Goal: Task Accomplishment & Management: Complete application form

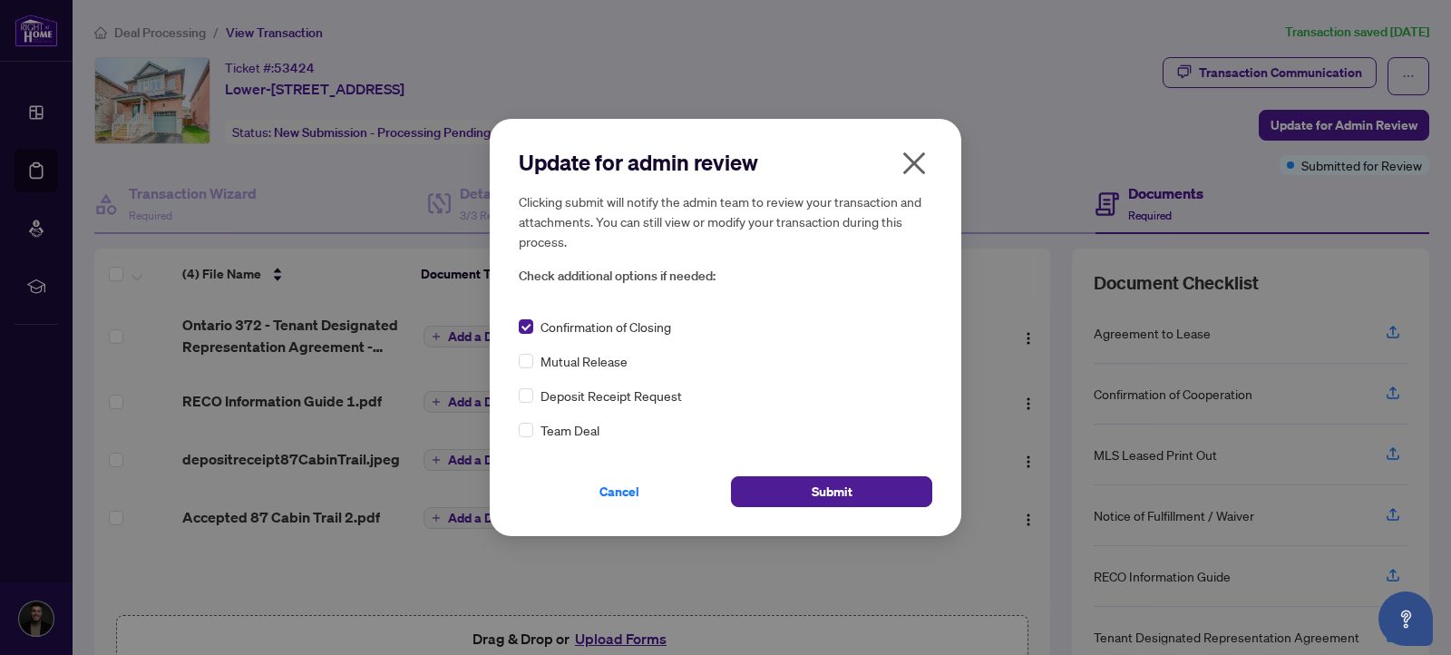
drag, startPoint x: 944, startPoint y: 184, endPoint x: 930, endPoint y: 178, distance: 15.0
click at [942, 184] on div "Update for admin review Clicking submit will notify the admin team to review yo…" at bounding box center [726, 327] width 472 height 416
click at [909, 168] on icon "close" at bounding box center [914, 163] width 23 height 23
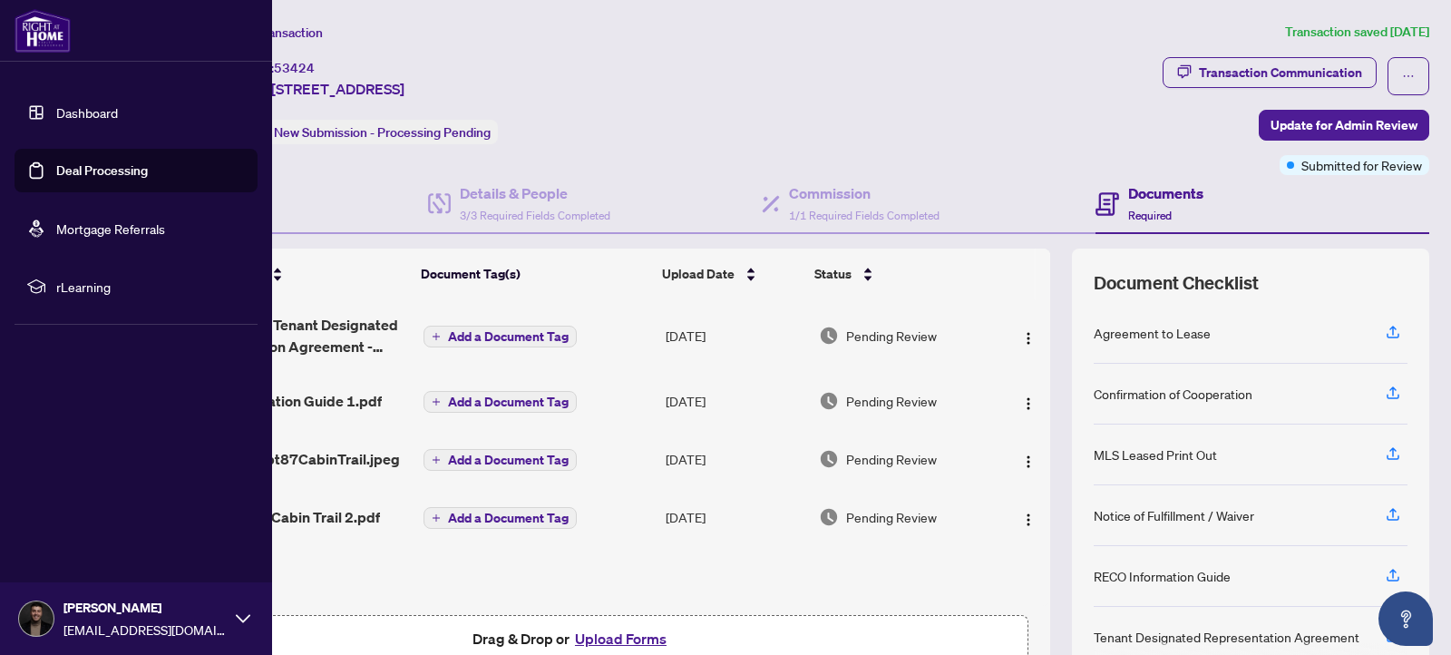
click at [56, 121] on link "Dashboard" at bounding box center [87, 112] width 62 height 16
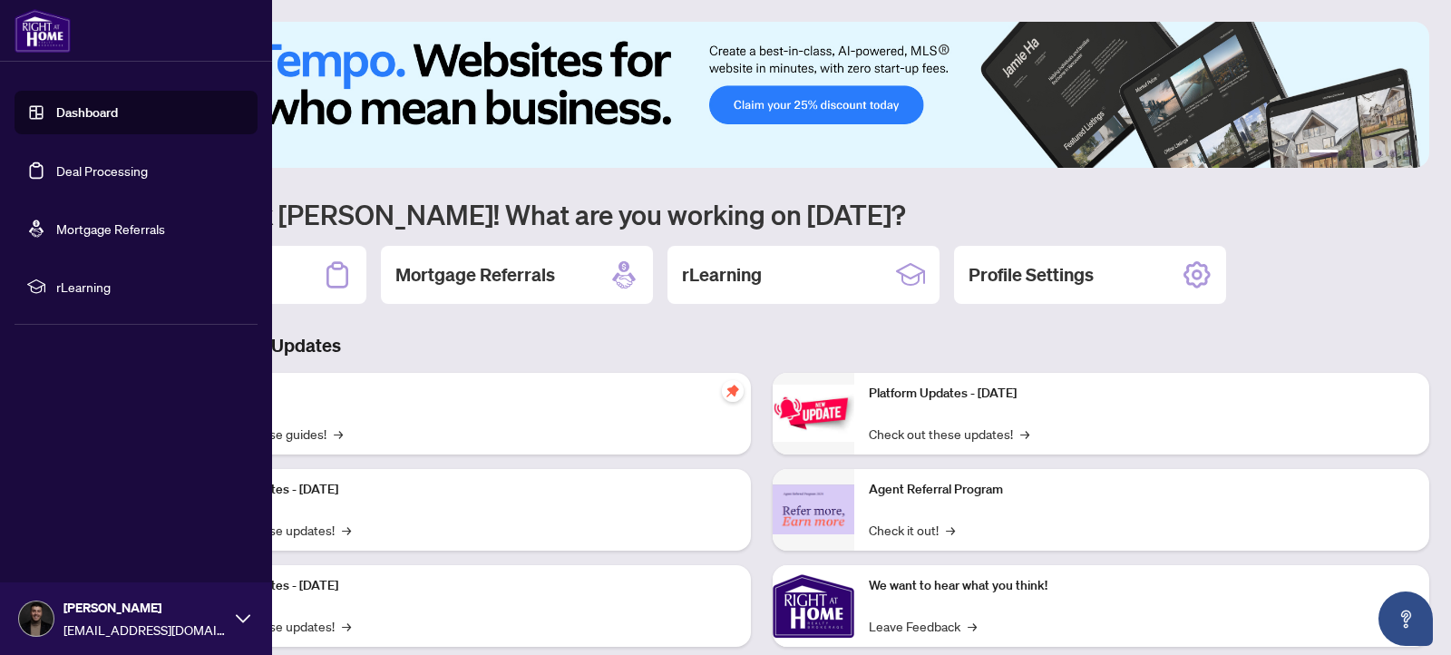
click at [148, 162] on link "Deal Processing" at bounding box center [102, 170] width 92 height 16
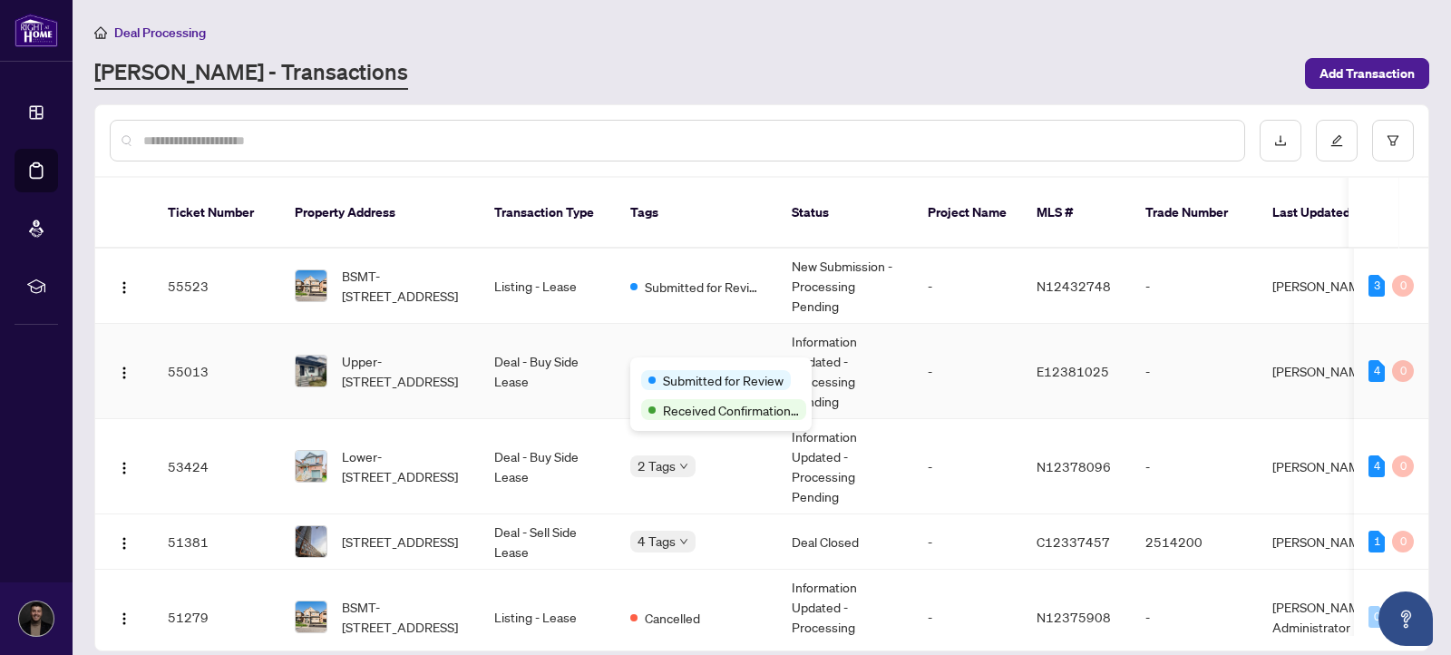
click at [647, 365] on body "Dashboard Deal Processing Mortgage Referrals rLearning Markos Vatavalis [EMAIL_…" at bounding box center [725, 327] width 1451 height 655
click at [635, 322] on td "Submitted for Review" at bounding box center [696, 285] width 161 height 75
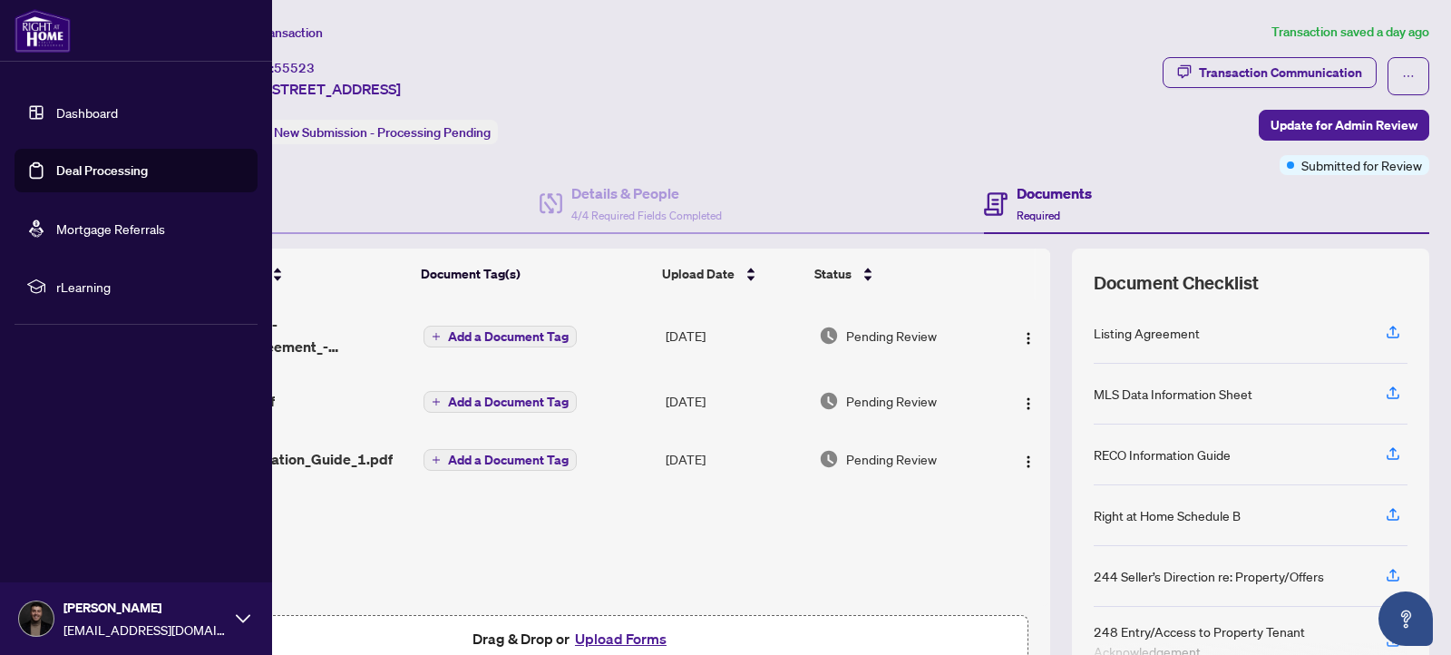
click at [56, 117] on link "Dashboard" at bounding box center [87, 112] width 62 height 16
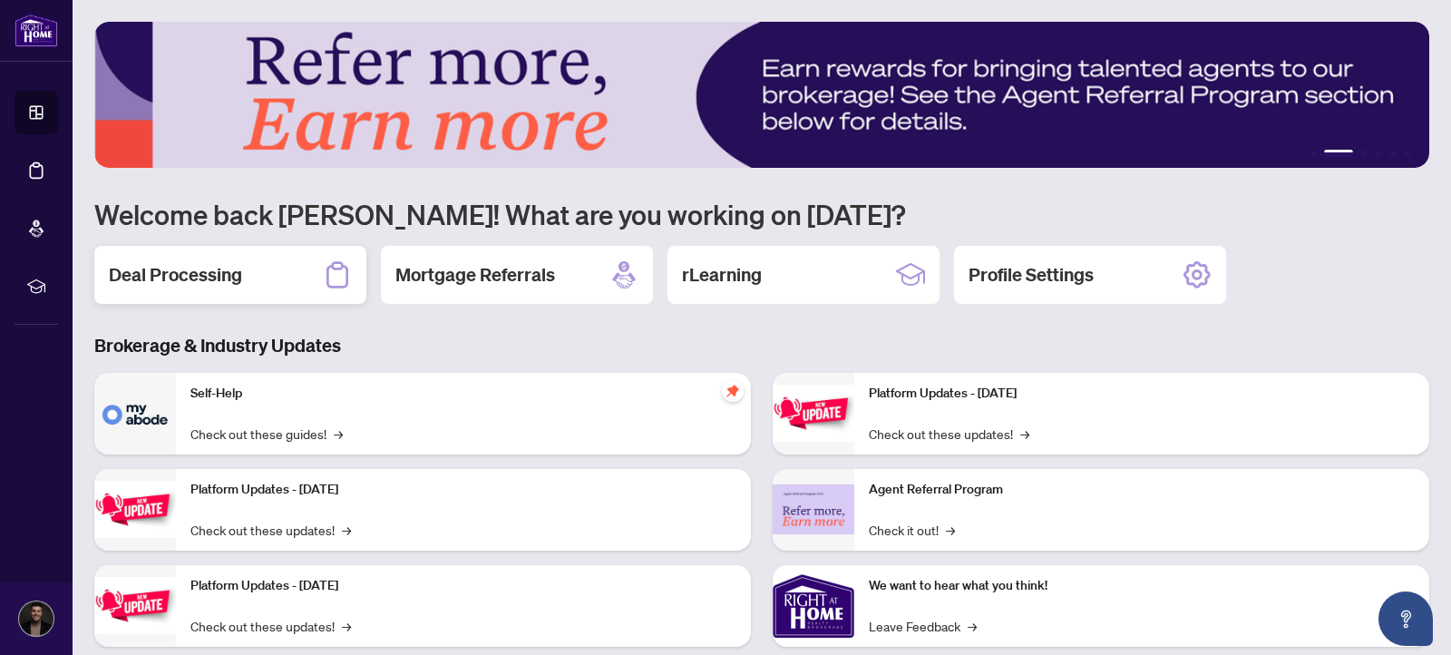
click at [142, 258] on div "Deal Processing" at bounding box center [230, 275] width 272 height 58
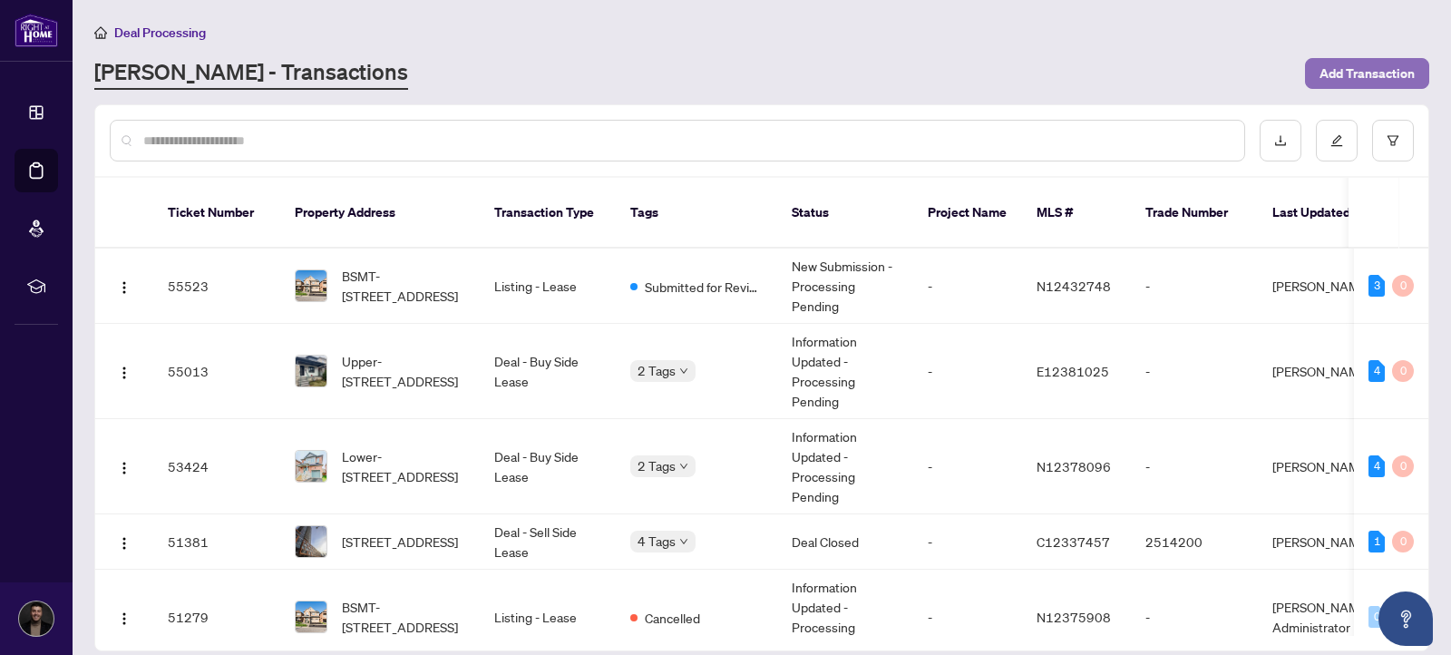
click at [1419, 58] on button "Add Transaction" at bounding box center [1367, 73] width 124 height 31
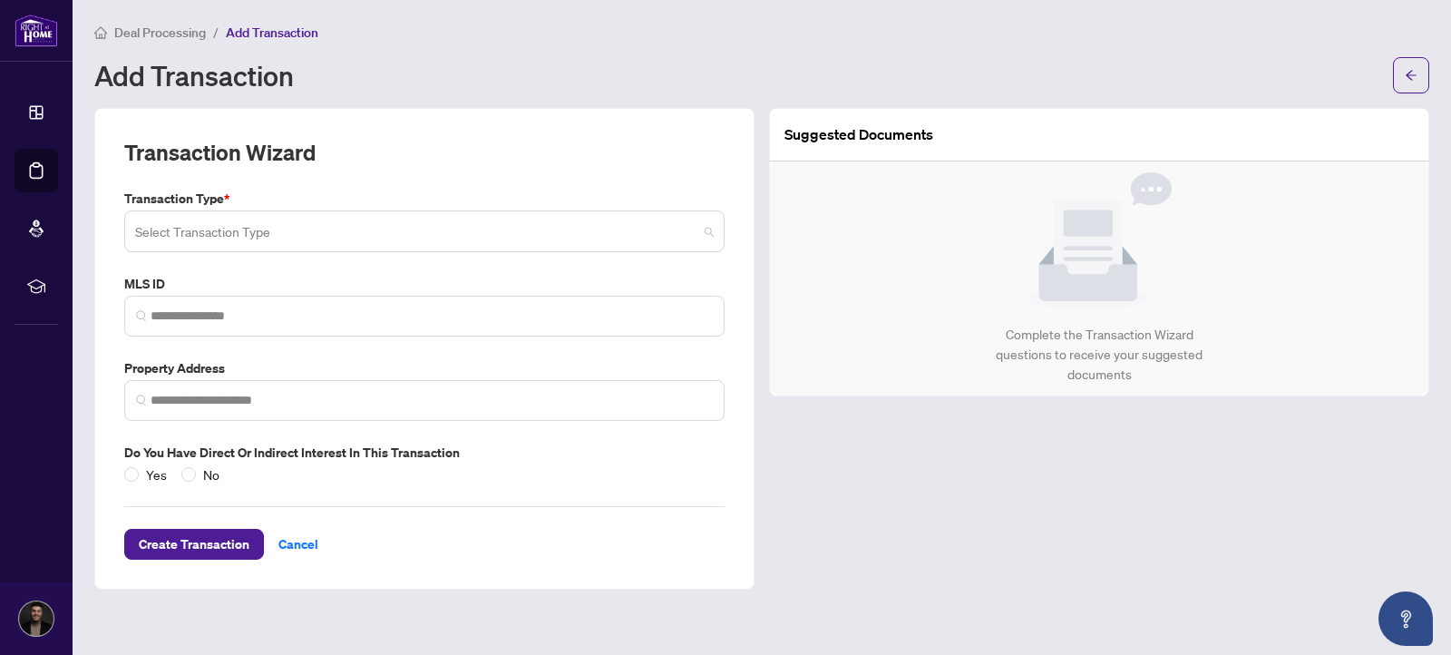
click at [409, 248] on input "search" at bounding box center [416, 234] width 562 height 40
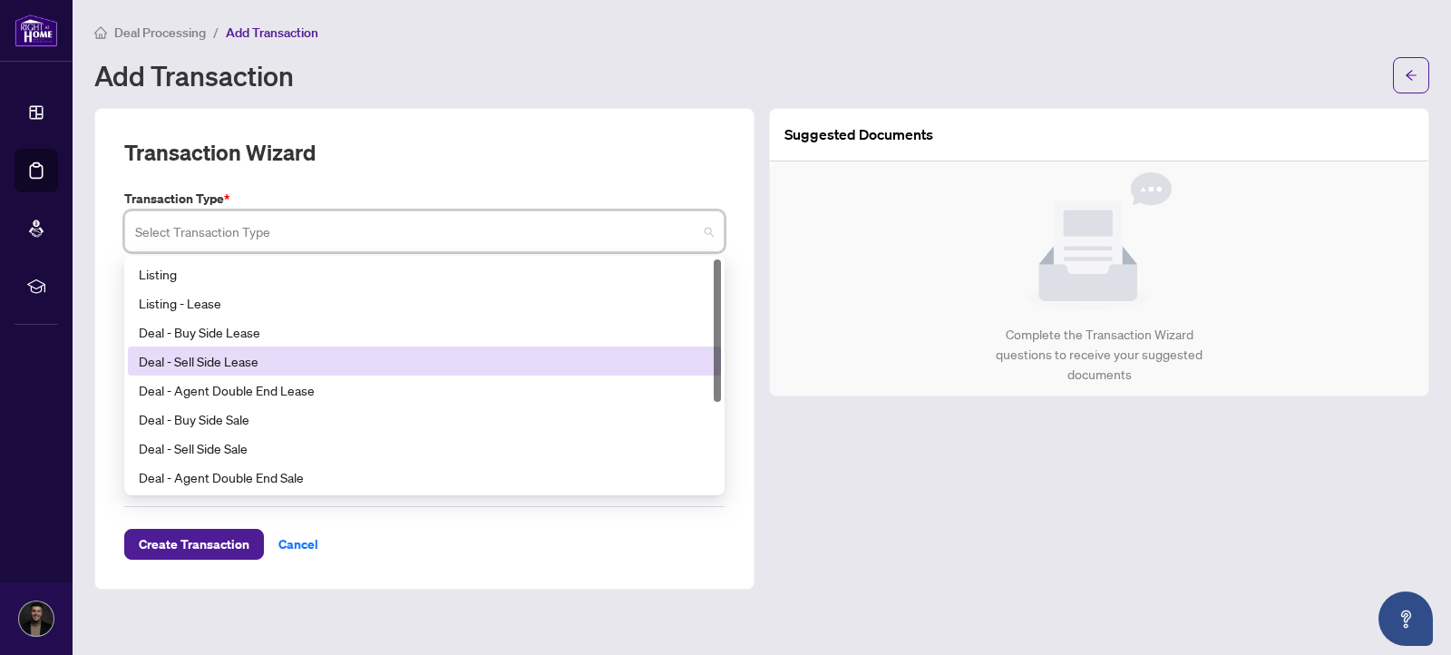
click at [333, 349] on div "Deal - Sell Side Lease" at bounding box center [424, 360] width 593 height 29
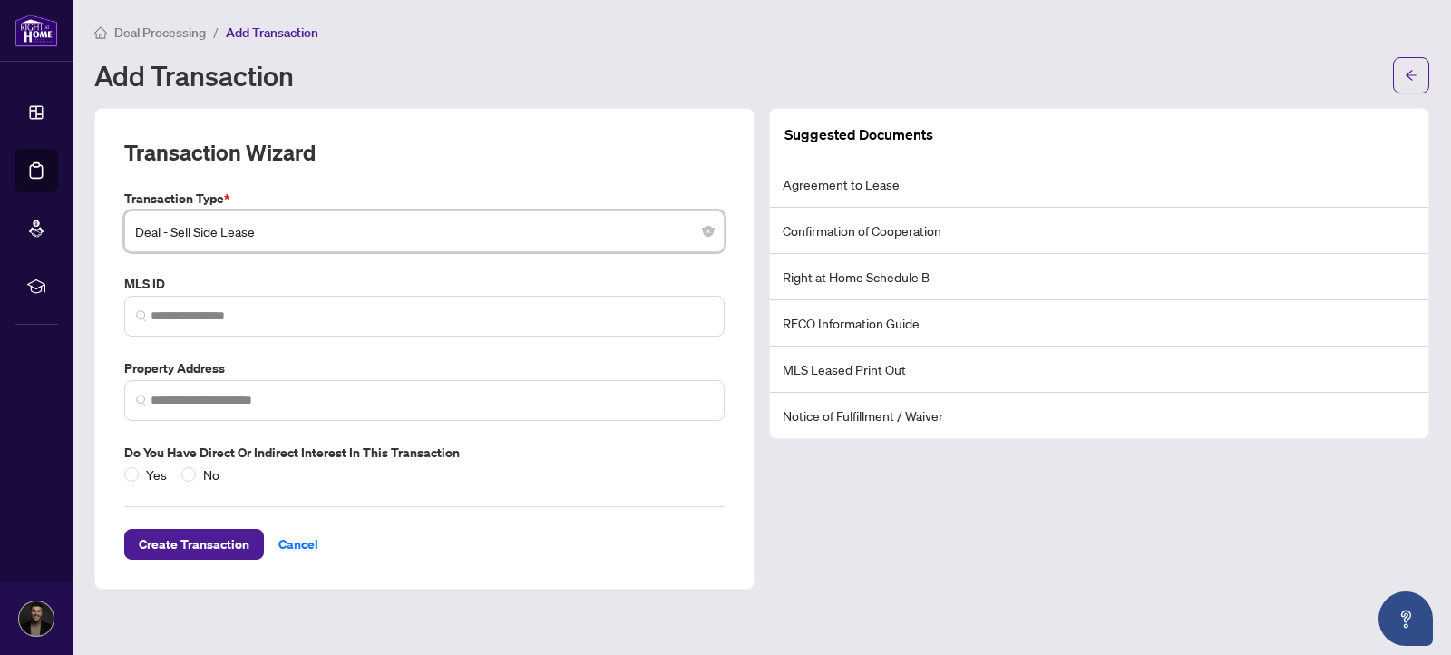
click at [347, 203] on label "Transaction Type *" at bounding box center [424, 199] width 600 height 20
click at [347, 215] on span "Deal - Sell Side Lease" at bounding box center [424, 231] width 579 height 34
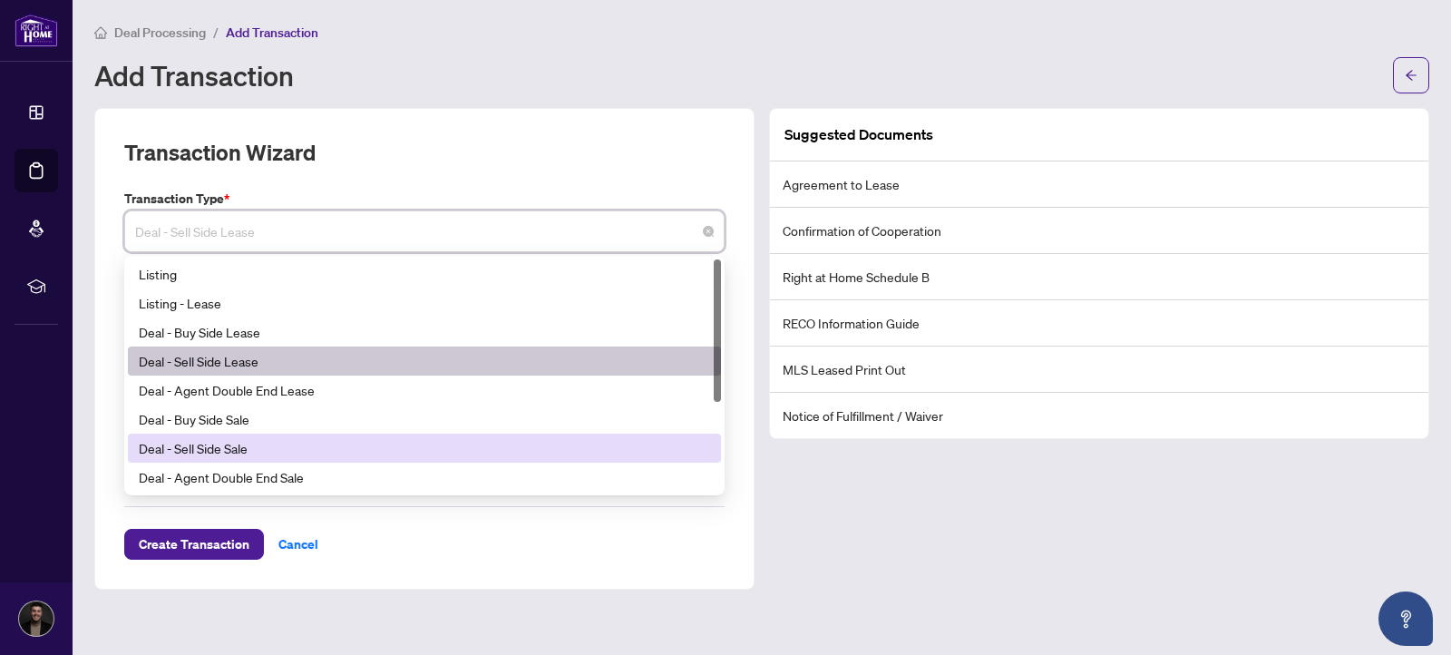
click at [279, 440] on div "Deal - Sell Side Sale" at bounding box center [424, 448] width 571 height 20
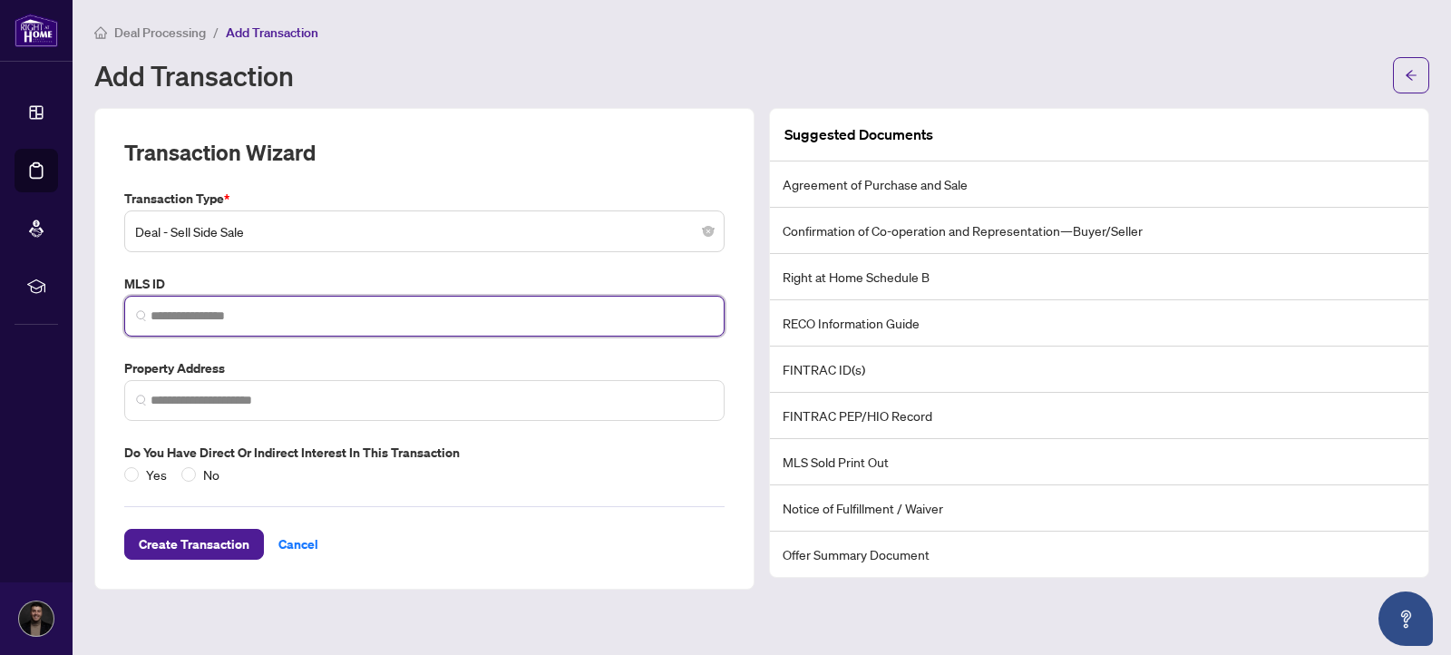
click at [331, 322] on input "search" at bounding box center [432, 315] width 562 height 19
click at [307, 388] on span at bounding box center [424, 400] width 600 height 41
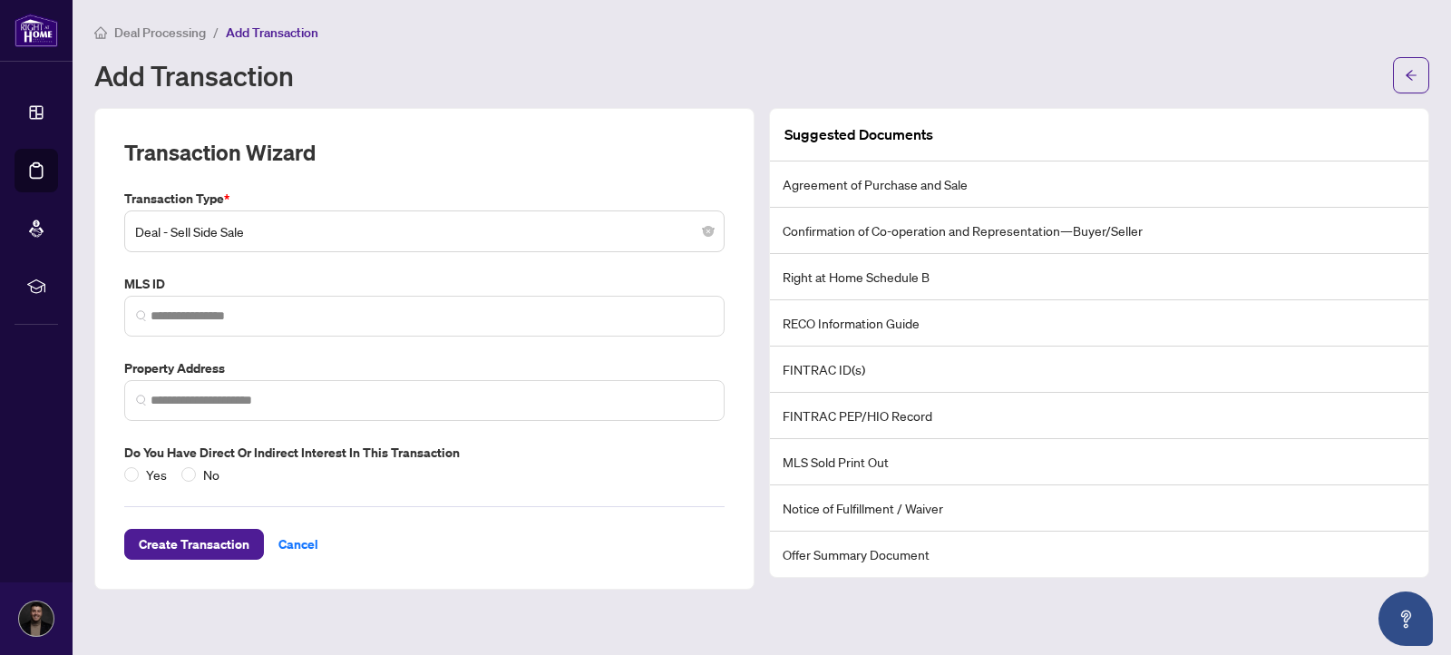
click at [1390, 73] on div "Add Transaction" at bounding box center [761, 75] width 1335 height 36
click at [1416, 76] on icon "arrow-left" at bounding box center [1411, 75] width 13 height 13
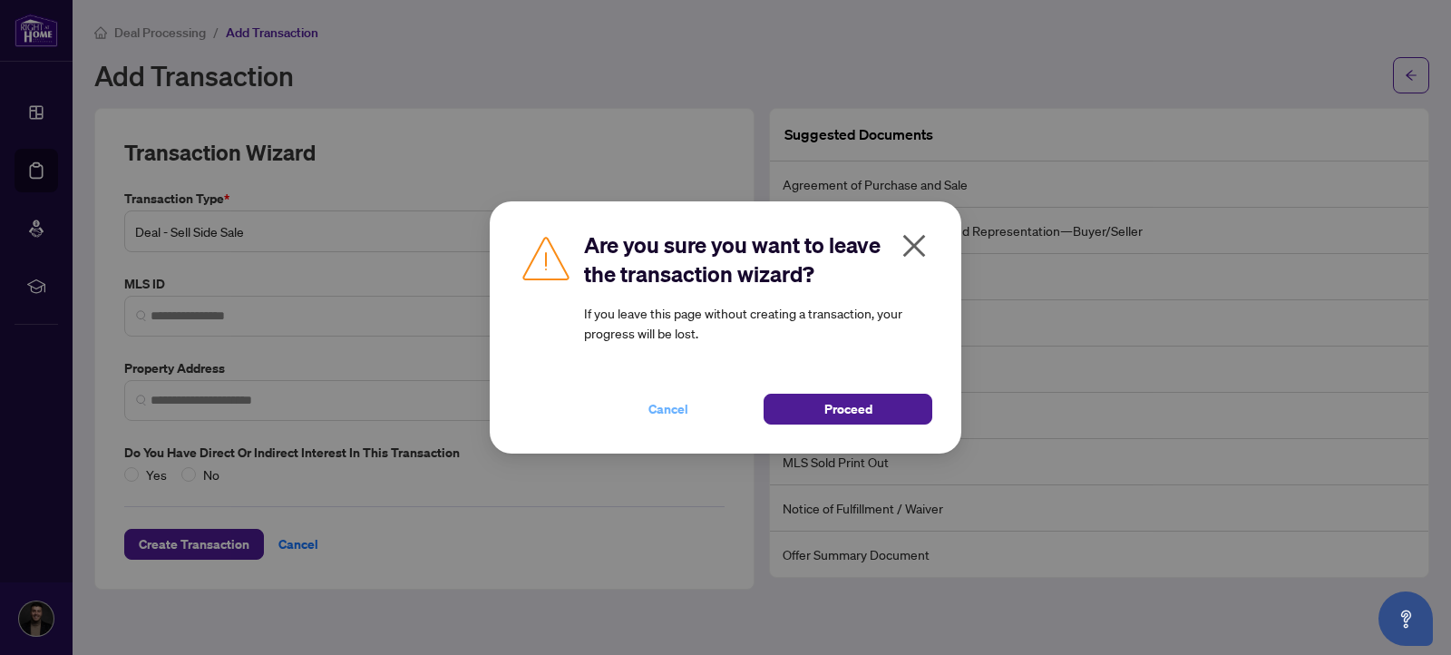
click at [661, 402] on span "Cancel" at bounding box center [668, 408] width 40 height 29
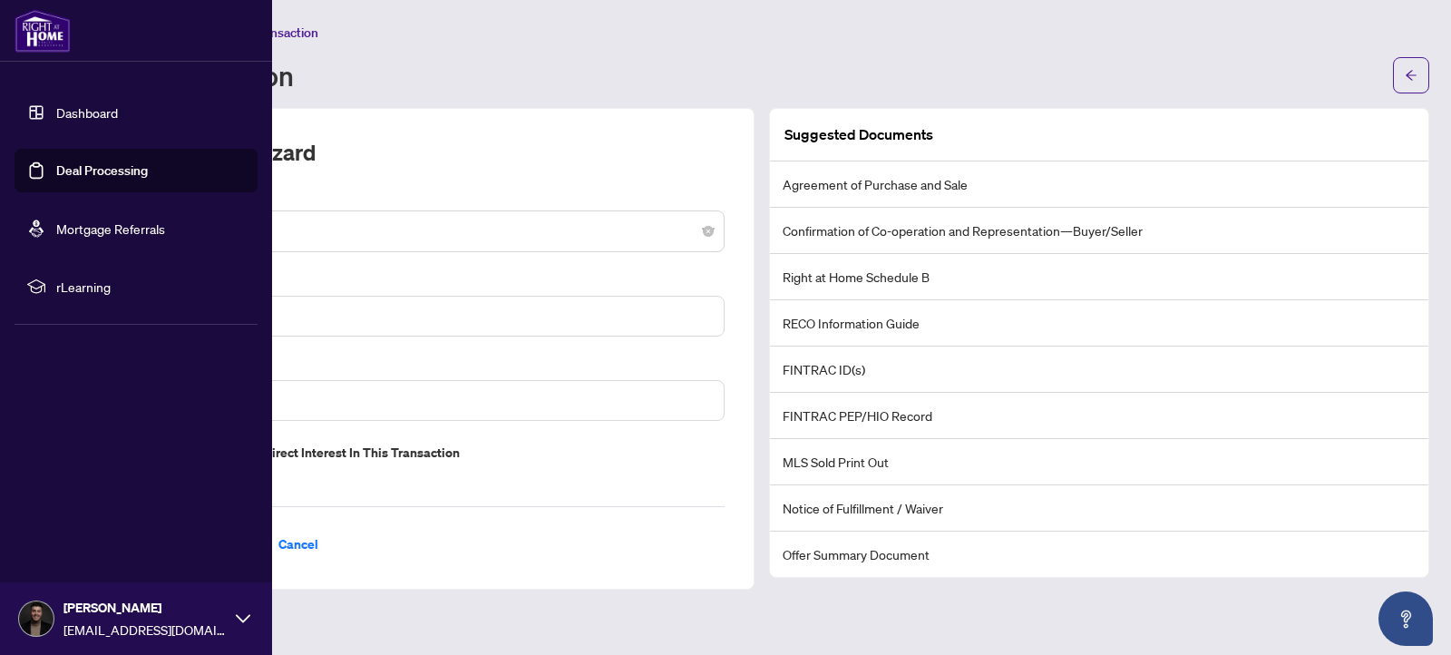
click at [118, 104] on link "Dashboard" at bounding box center [87, 112] width 62 height 16
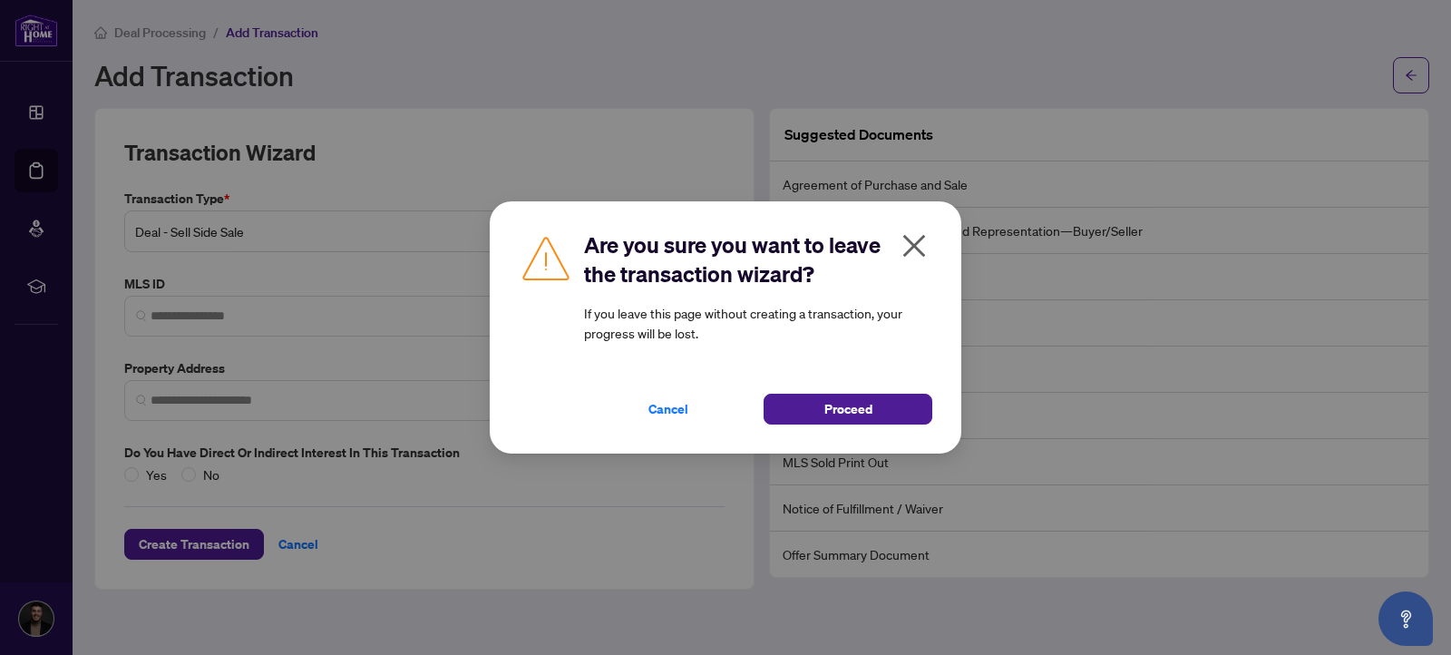
click at [865, 385] on div "Cancel Proceed" at bounding box center [758, 398] width 348 height 53
click at [920, 274] on h2 "Are you sure you want to leave the transaction wizard?" at bounding box center [758, 259] width 348 height 58
click at [902, 243] on icon "close" at bounding box center [914, 245] width 29 height 29
